Goal: Find specific page/section: Find specific page/section

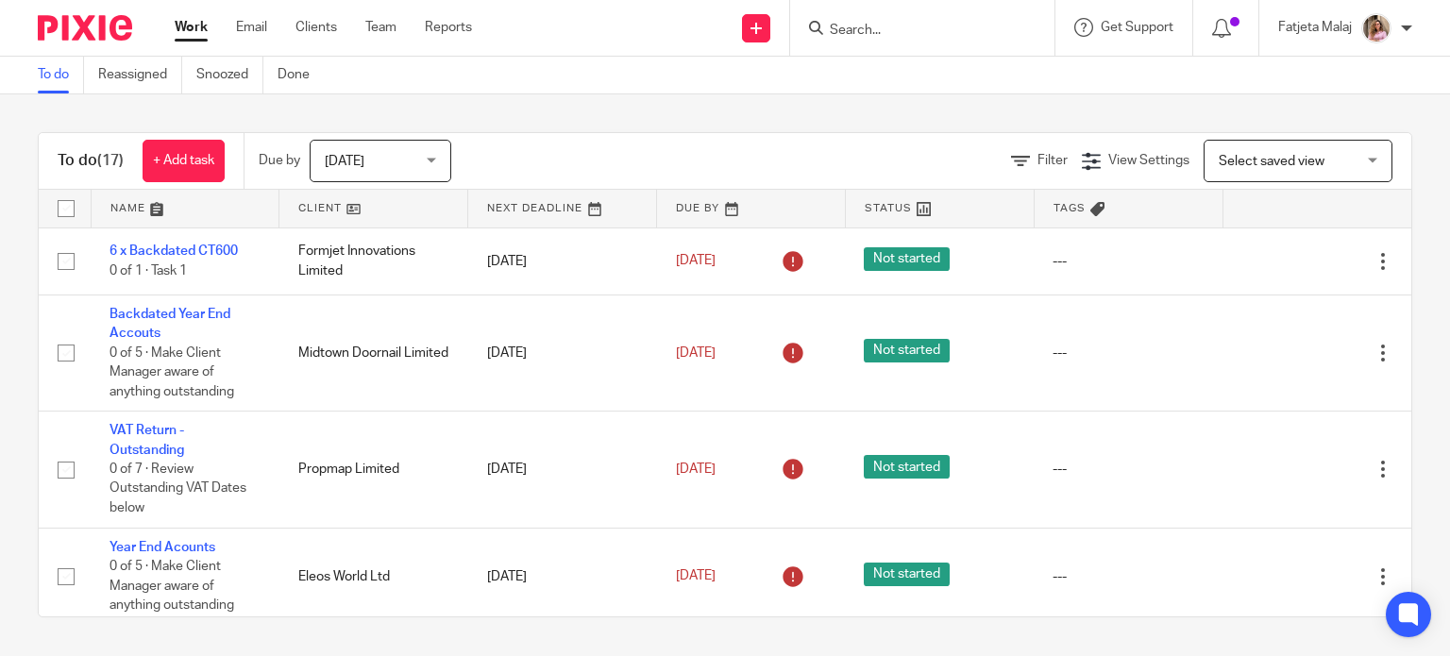
click at [881, 28] on input "Search" at bounding box center [913, 31] width 170 height 17
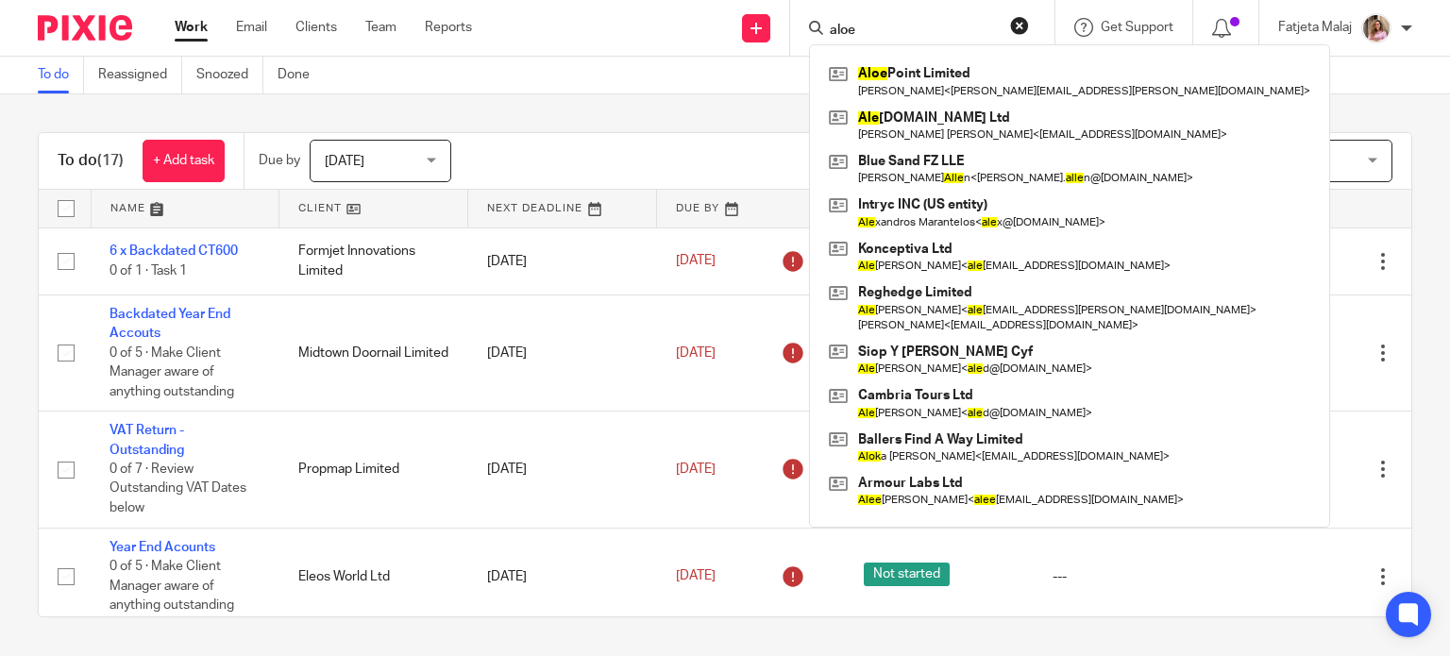
type input "aloe"
click at [1373, 181] on div "Select saved view Select saved view Select saved view" at bounding box center [1308, 161] width 208 height 42
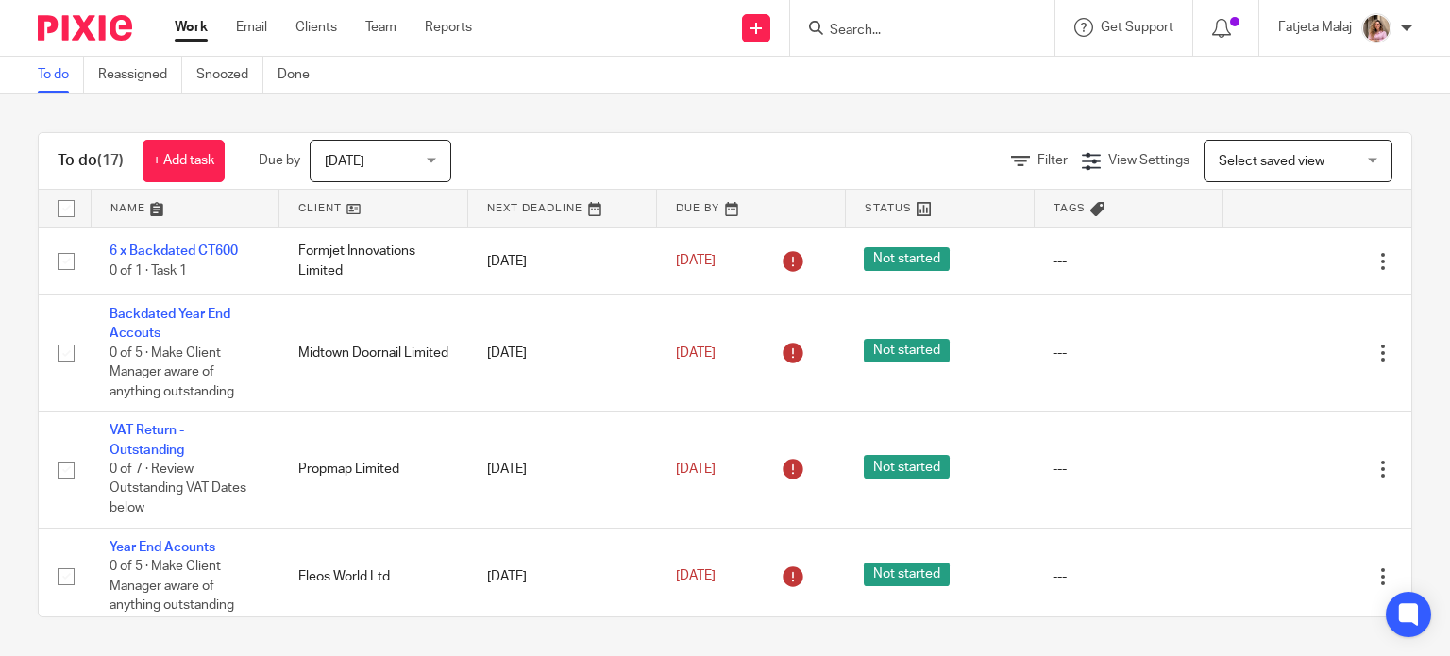
click at [943, 26] on input "Search" at bounding box center [913, 31] width 170 height 17
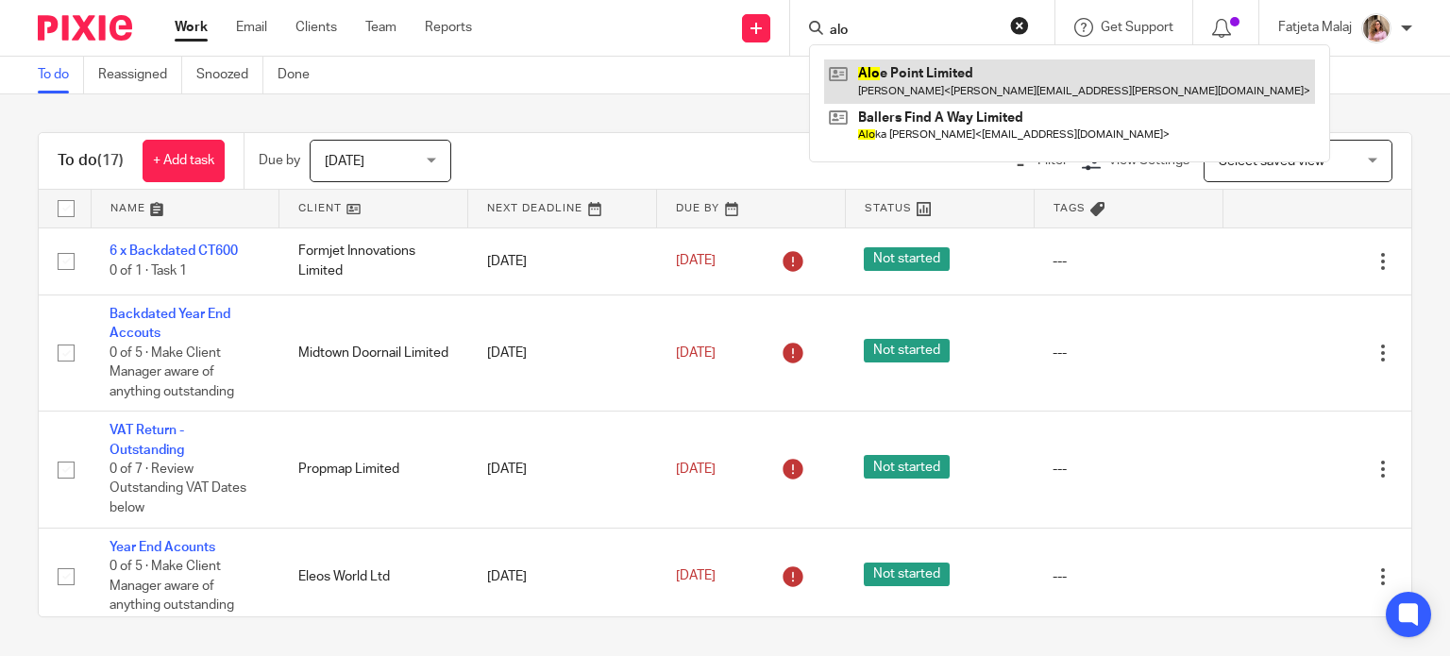
type input "alo"
click at [963, 86] on link at bounding box center [1069, 80] width 491 height 43
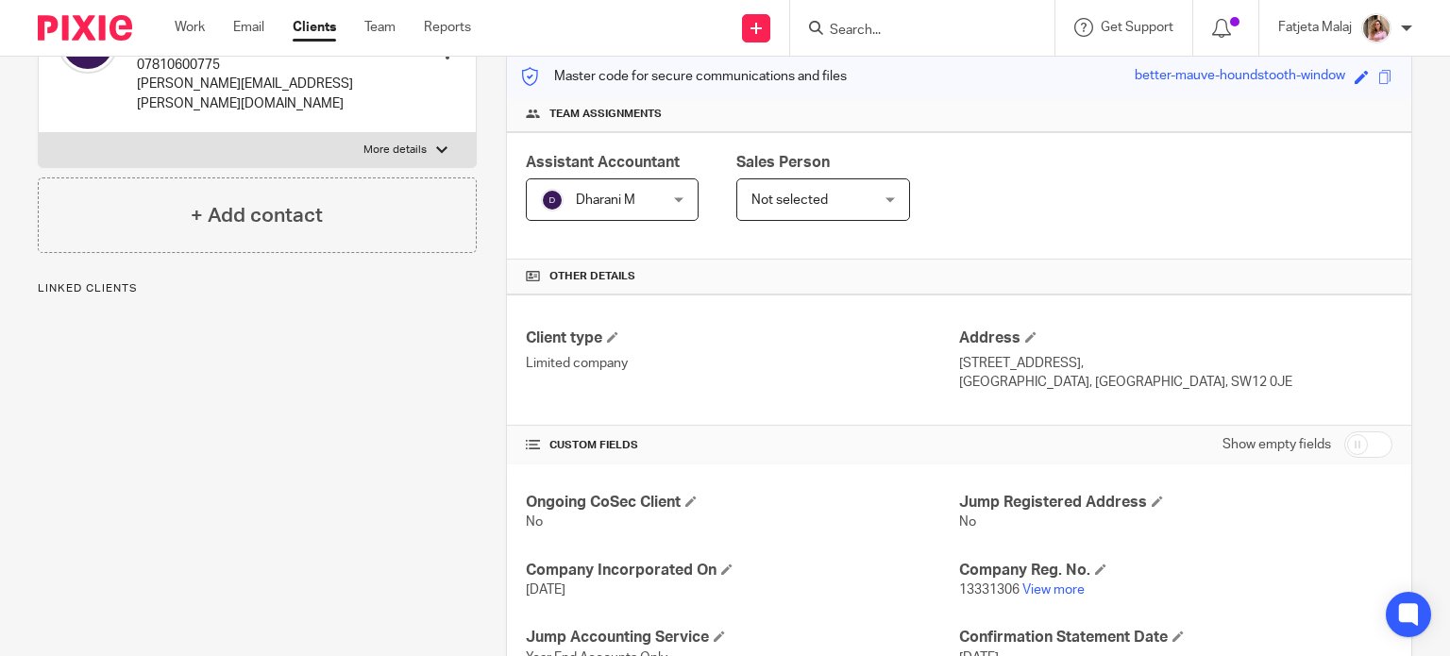
scroll to position [285, 0]
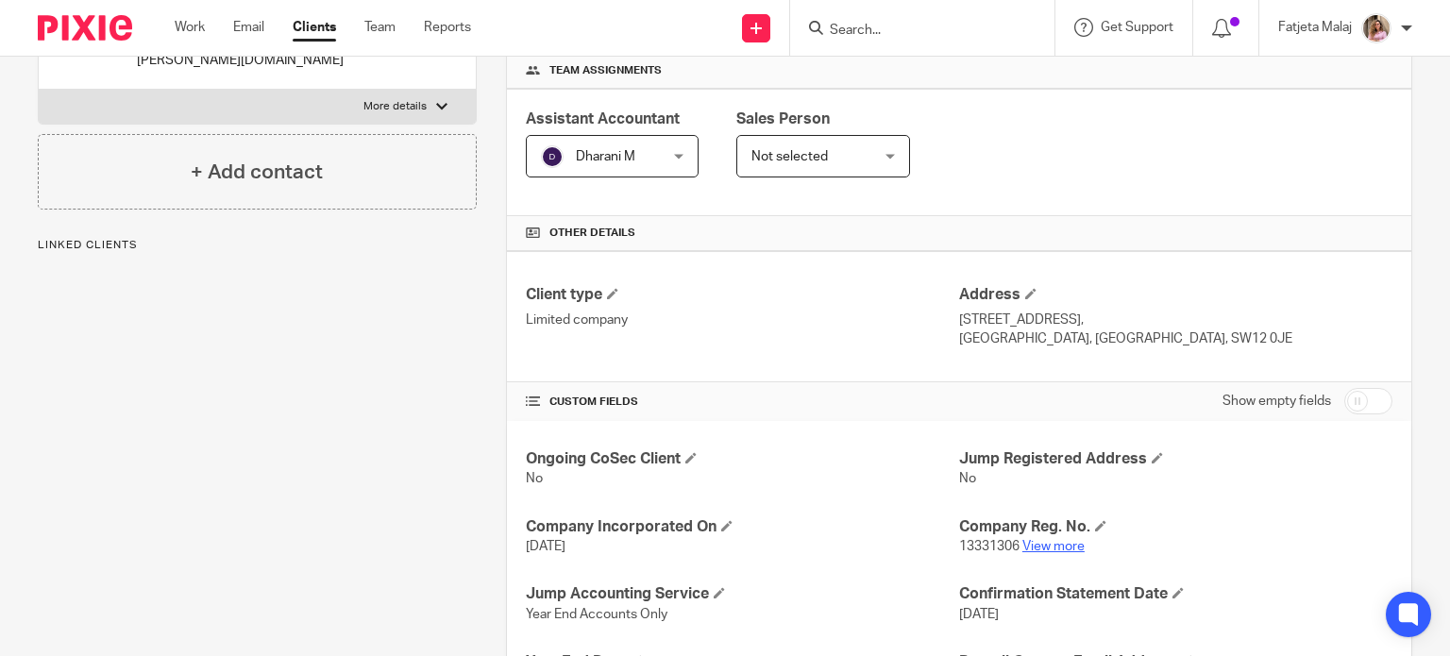
click at [1034, 546] on link "View more" at bounding box center [1053, 546] width 62 height 13
